Goal: Task Accomplishment & Management: Manage account settings

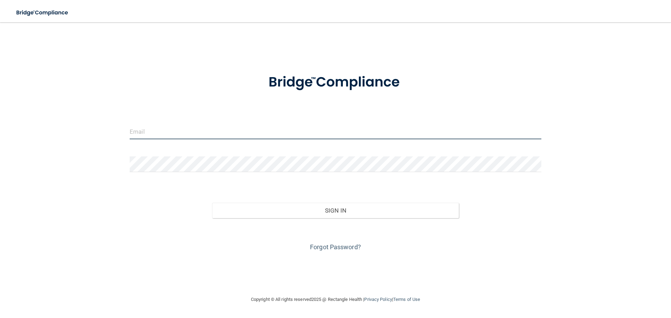
click at [248, 128] on input "email" at bounding box center [336, 132] width 412 height 16
type input "[PERSON_NAME][EMAIL_ADDRESS][PERSON_NAME][DOMAIN_NAME]"
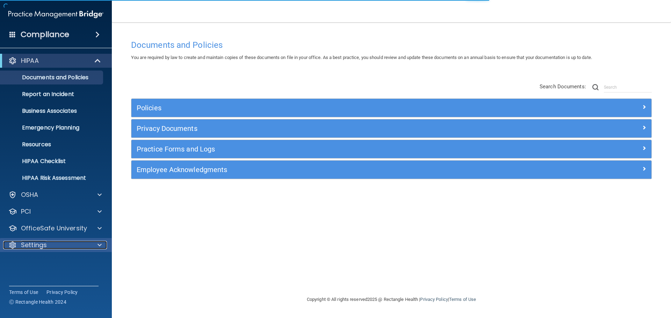
click at [74, 247] on div "Settings" at bounding box center [46, 245] width 87 height 8
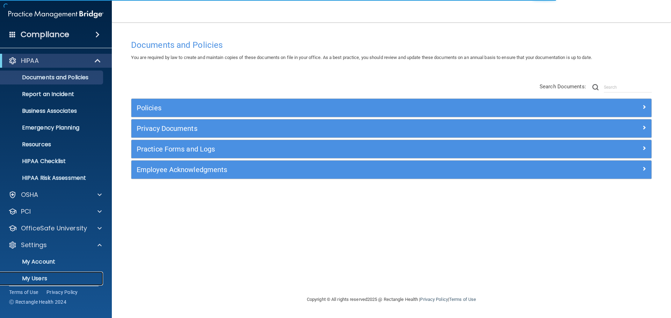
click at [46, 278] on p "My Users" at bounding box center [52, 278] width 95 height 7
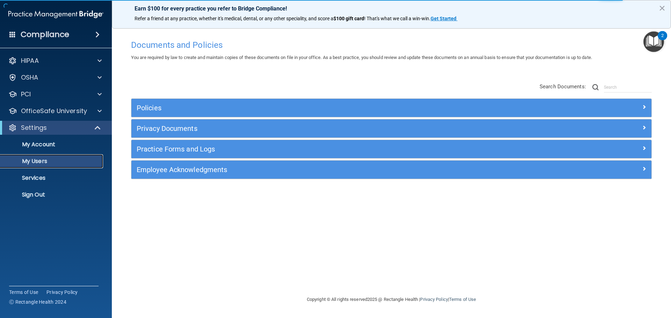
select select "20"
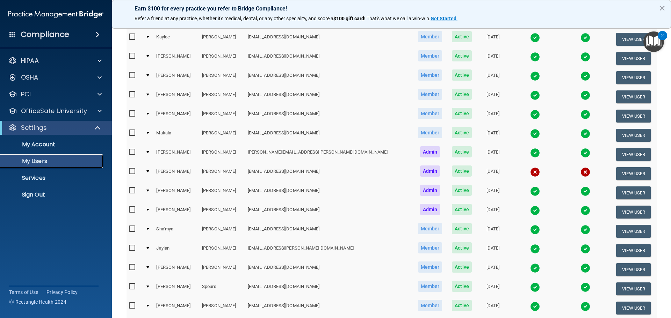
scroll to position [70, 0]
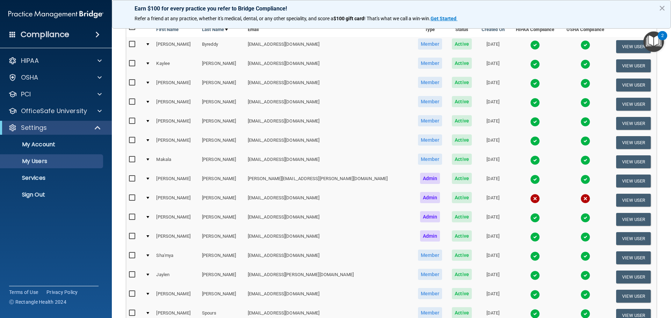
click at [581, 139] on img at bounding box center [586, 141] width 10 height 10
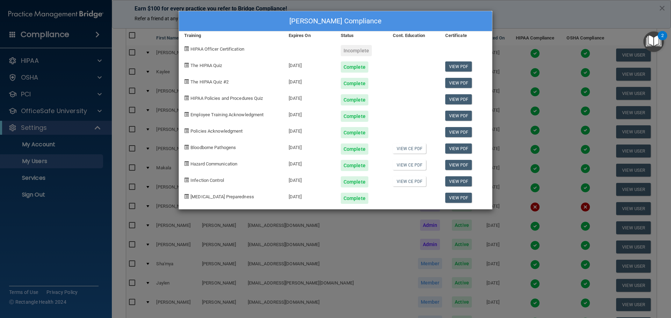
click at [509, 16] on div "[PERSON_NAME] Compliance Training Expires On Status Cont. Education Certificate…" at bounding box center [335, 159] width 671 height 318
